Goal: Information Seeking & Learning: Learn about a topic

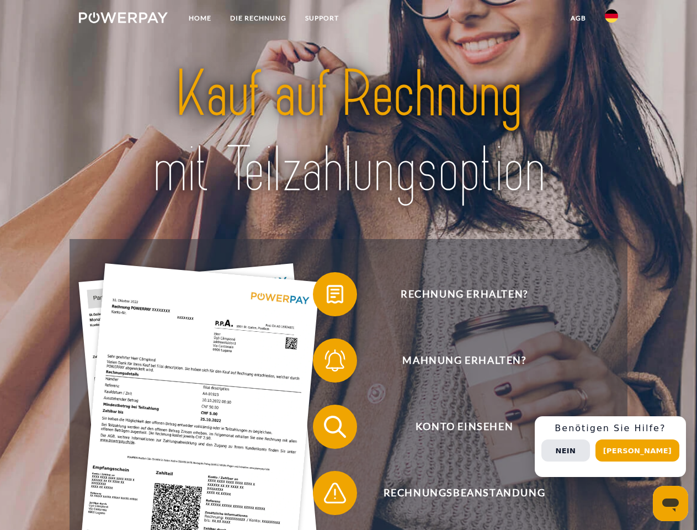
click at [123, 19] on img at bounding box center [123, 17] width 89 height 11
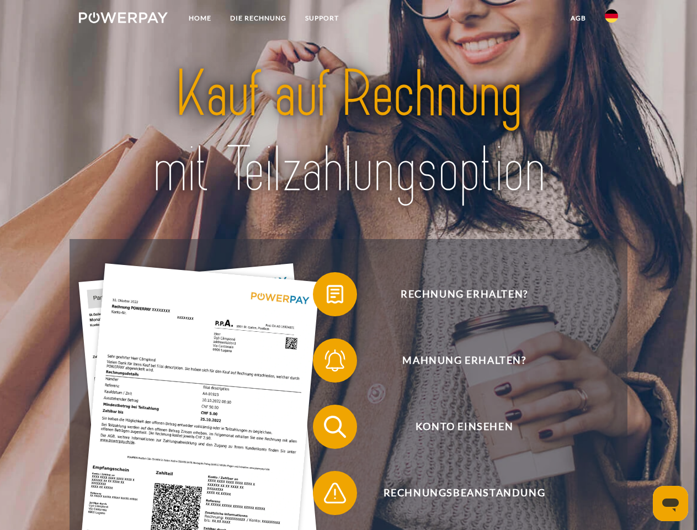
click at [612, 19] on img at bounding box center [611, 15] width 13 height 13
click at [578, 18] on link "agb" at bounding box center [579, 18] width 34 height 20
click at [327, 297] on span at bounding box center [318, 294] width 55 height 55
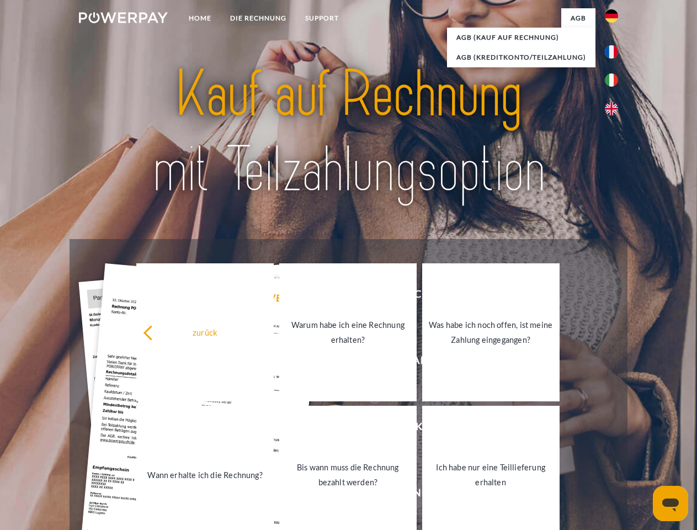
click at [327, 363] on div "zurück Warum habe ich eine Rechnung erhalten? Was habe ich noch offen, ist mein…" at bounding box center [348, 403] width 446 height 285
click at [327, 429] on link "Bis wann muss die Rechnung bezahlt werden?" at bounding box center [347, 475] width 137 height 138
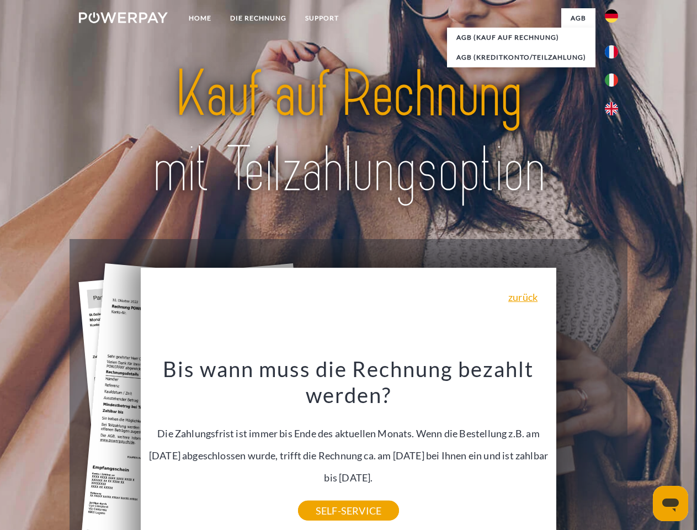
click at [327, 495] on div "Bis wann muss die Rechnung bezahlt werden? Die Zahlungsfrist ist immer bis Ende…" at bounding box center [348, 433] width 403 height 155
click at [615, 447] on div "Rechnung erhalten? Mahnung erhalten? Konto einsehen" at bounding box center [349, 460] width 558 height 442
click at [587, 449] on span "Konto einsehen" at bounding box center [464, 427] width 271 height 44
click at [642, 451] on header "Home DIE RECHNUNG SUPPORT" at bounding box center [348, 381] width 697 height 763
